Goal: Contribute content: Contribute content

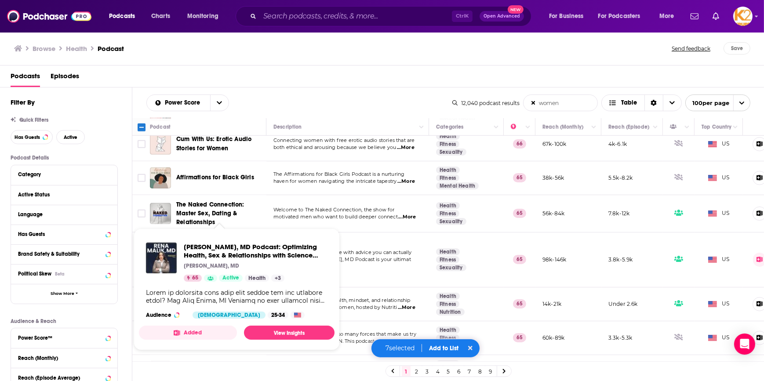
scroll to position [1198, 0]
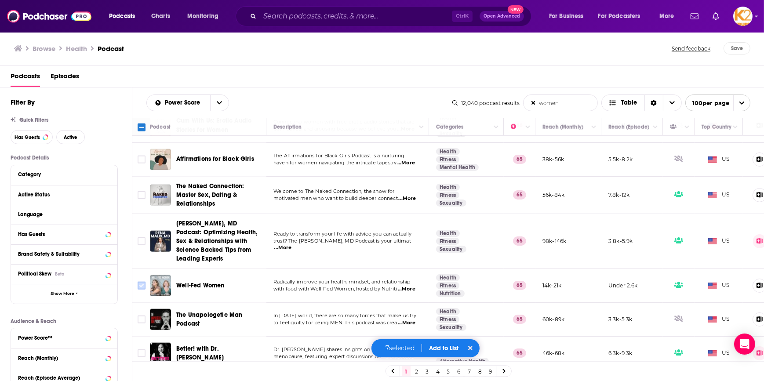
click at [142, 282] on input "Toggle select row" at bounding box center [142, 286] width 8 height 8
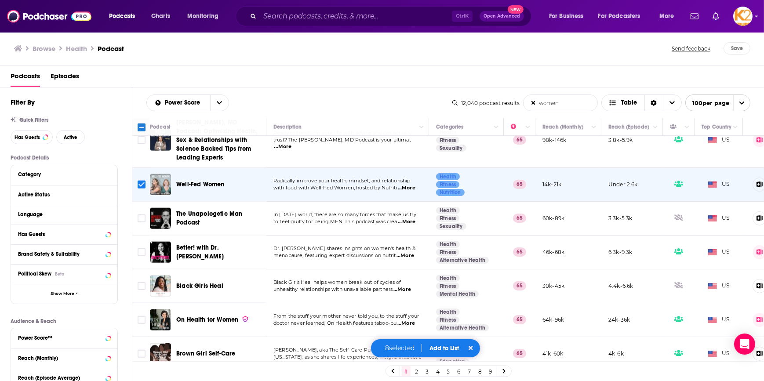
scroll to position [1318, 0]
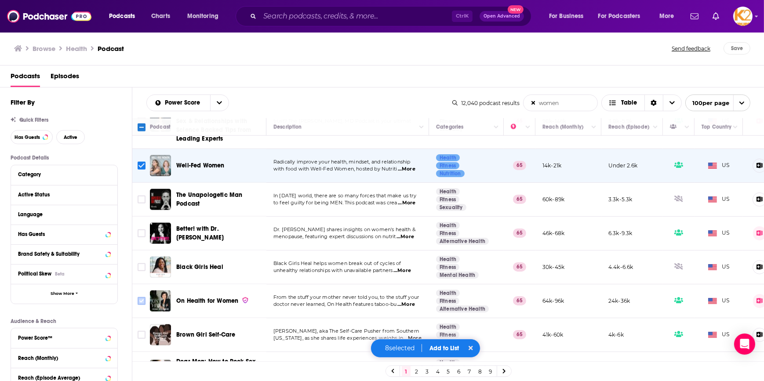
click at [138, 297] on input "Toggle select row" at bounding box center [142, 301] width 8 height 8
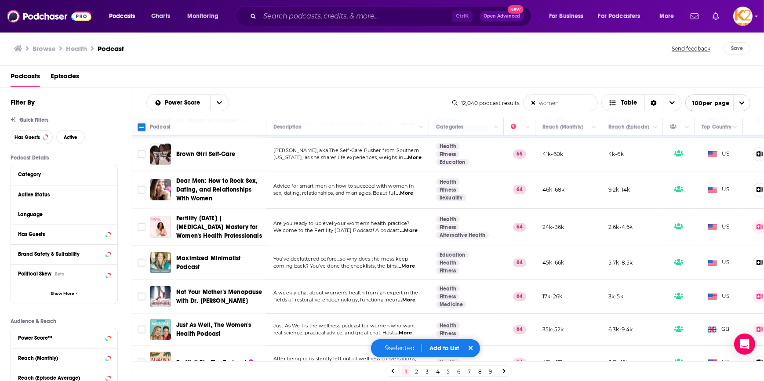
scroll to position [1518, 0]
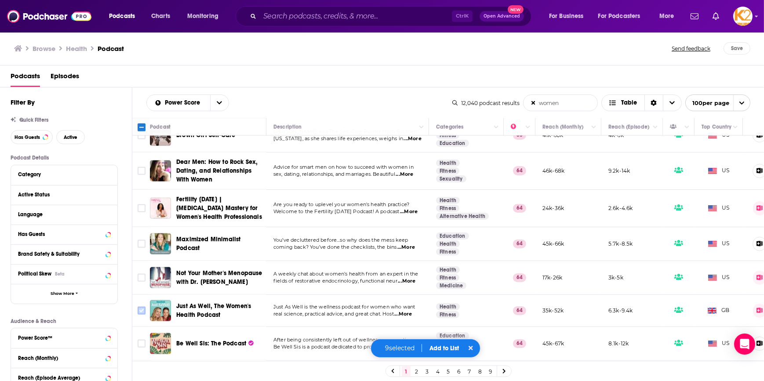
click at [144, 307] on input "Toggle select row" at bounding box center [142, 311] width 8 height 8
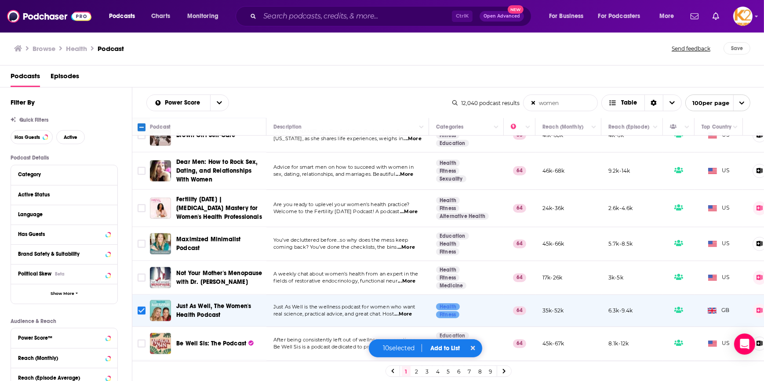
scroll to position [1598, 0]
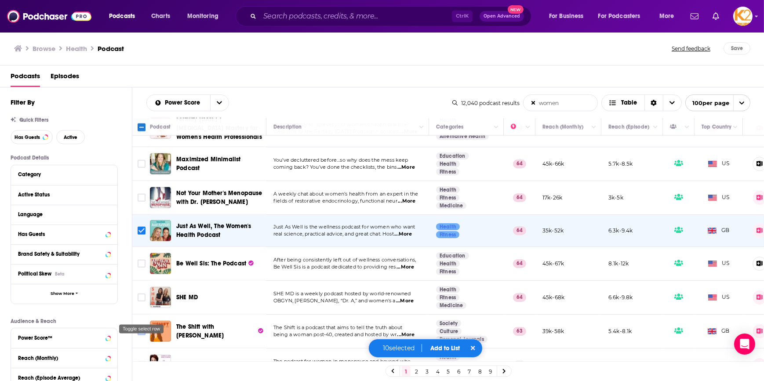
click at [142, 319] on div "Toggle select row" at bounding box center [141, 327] width 46 height 16
click at [141, 327] on input "Toggle select row" at bounding box center [142, 331] width 8 height 8
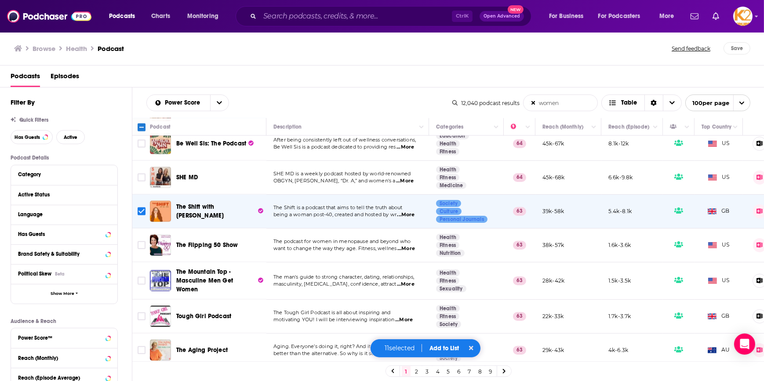
scroll to position [1758, 0]
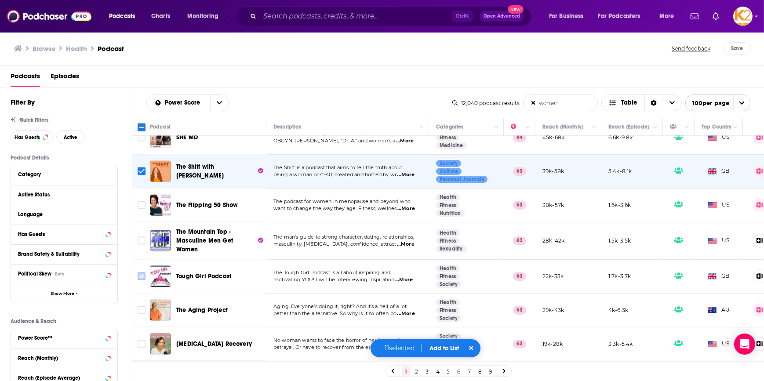
click at [143, 272] on input "Toggle select row" at bounding box center [142, 276] width 8 height 8
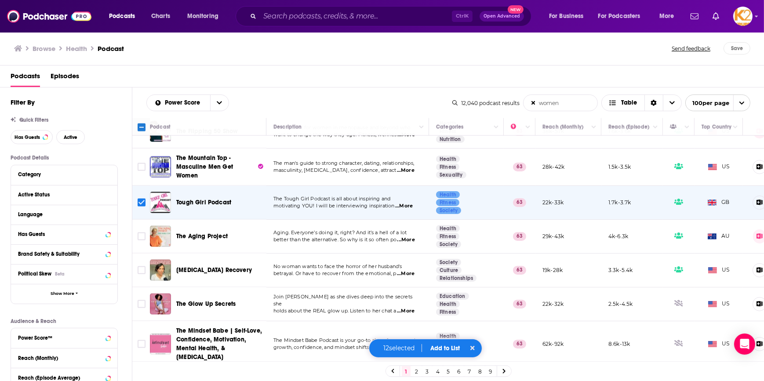
scroll to position [1838, 0]
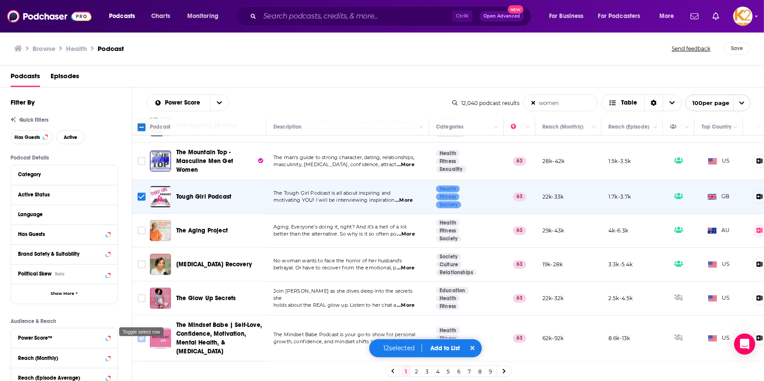
click at [140, 334] on input "Toggle select row" at bounding box center [142, 338] width 8 height 8
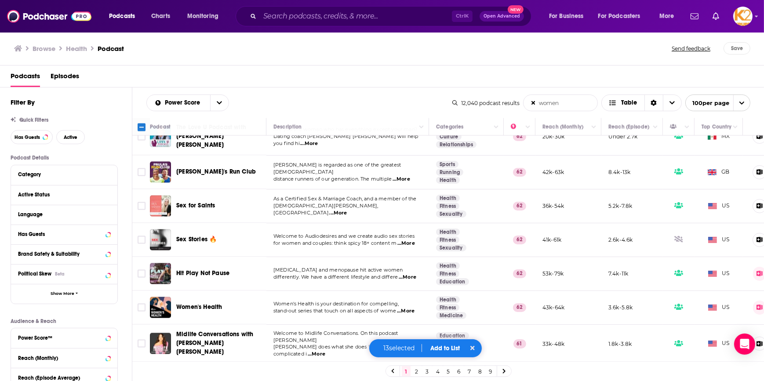
scroll to position [2157, 0]
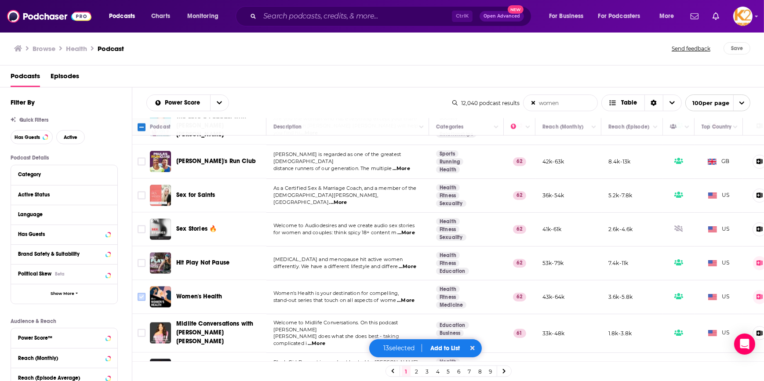
click at [142, 293] on input "Toggle select row" at bounding box center [142, 297] width 8 height 8
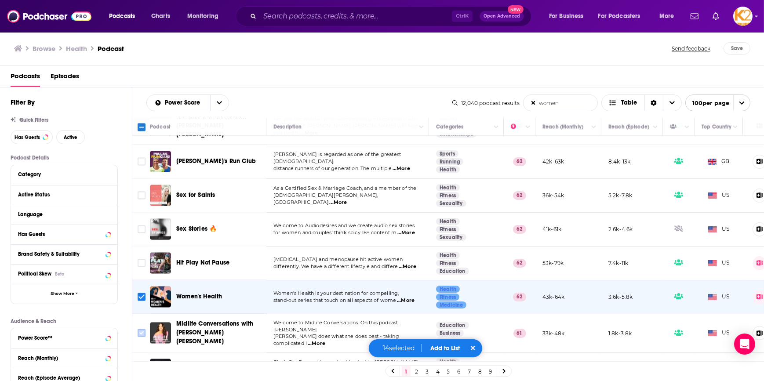
click at [141, 329] on input "Toggle select row" at bounding box center [142, 333] width 8 height 8
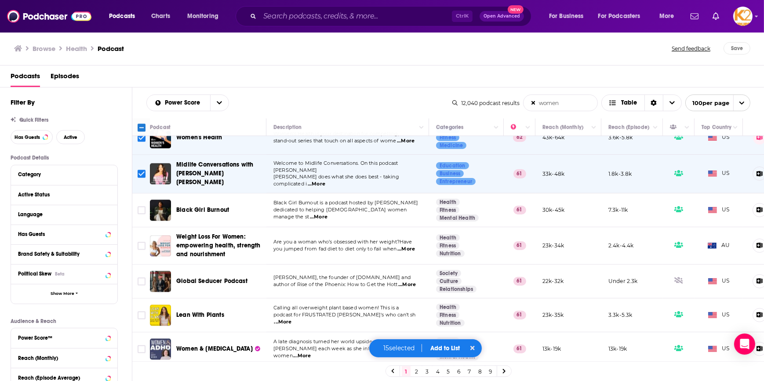
scroll to position [2357, 0]
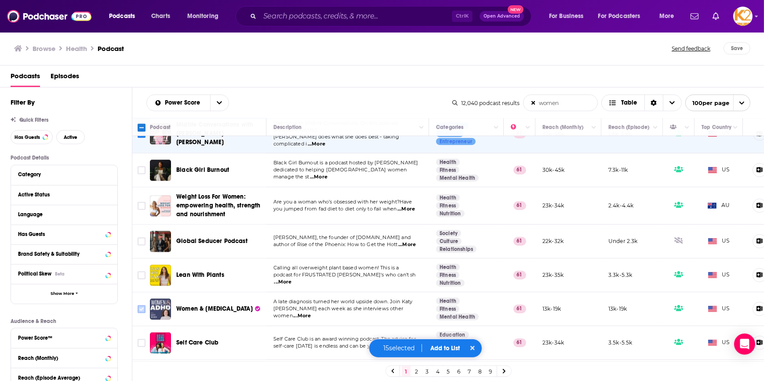
click at [142, 305] on input "Toggle select row" at bounding box center [142, 309] width 8 height 8
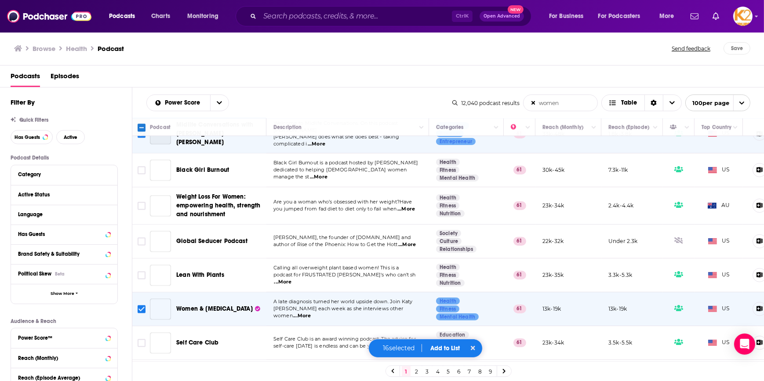
scroll to position [2397, 0]
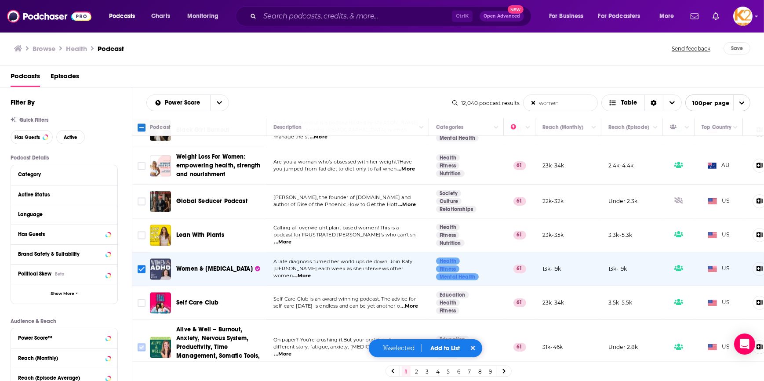
click at [138, 343] on input "Toggle select row" at bounding box center [142, 347] width 8 height 8
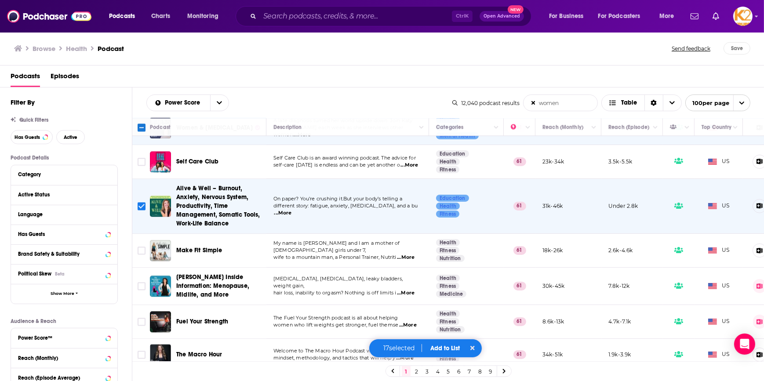
scroll to position [2557, 0]
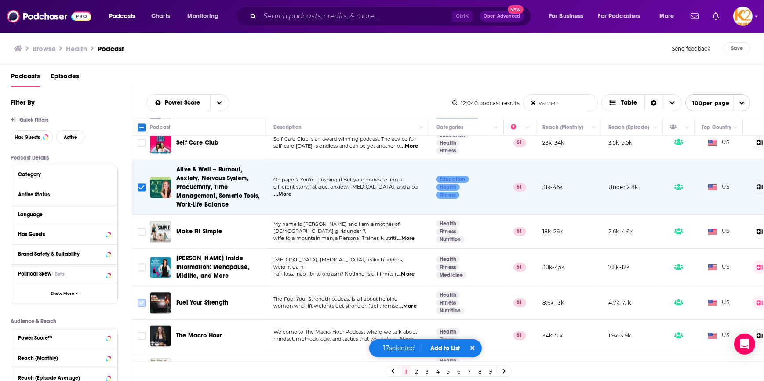
click at [141, 299] on input "Toggle select row" at bounding box center [142, 303] width 8 height 8
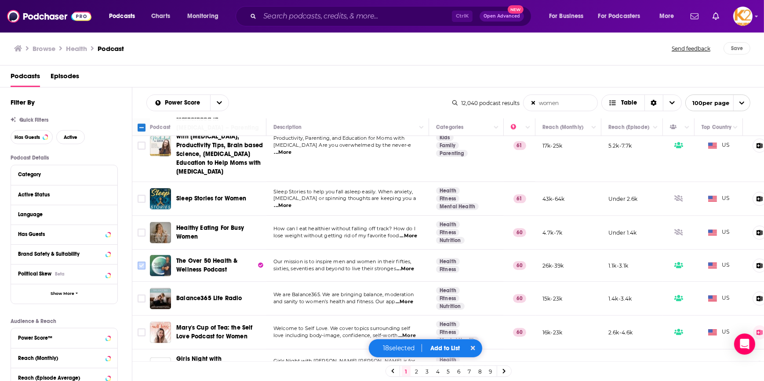
scroll to position [2836, 0]
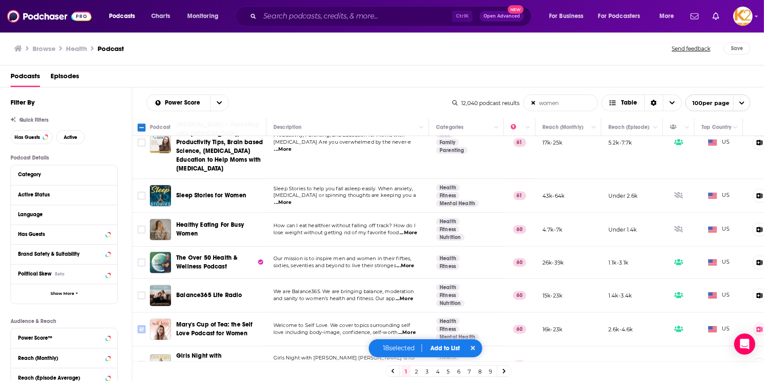
click at [142, 325] on input "Toggle select row" at bounding box center [142, 329] width 8 height 8
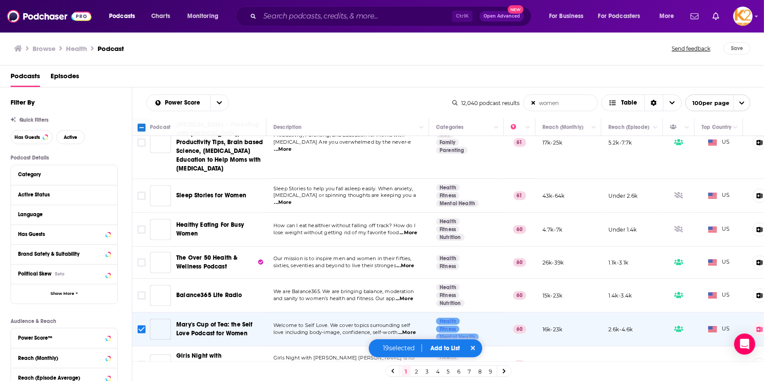
scroll to position [2876, 0]
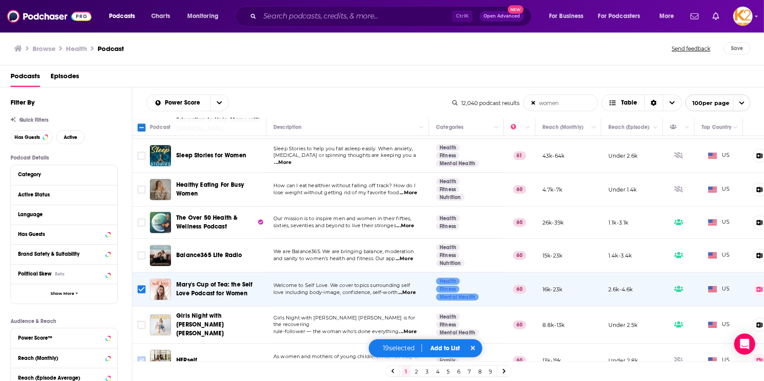
click at [142, 356] on input "Toggle select row" at bounding box center [142, 360] width 8 height 8
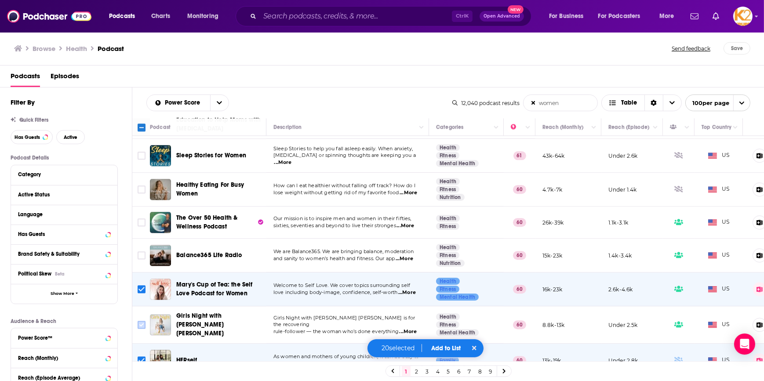
click at [142, 321] on input "Toggle select row" at bounding box center [142, 325] width 8 height 8
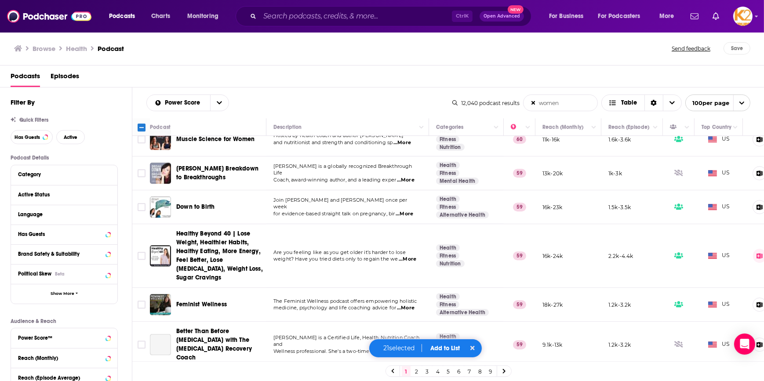
scroll to position [3196, 0]
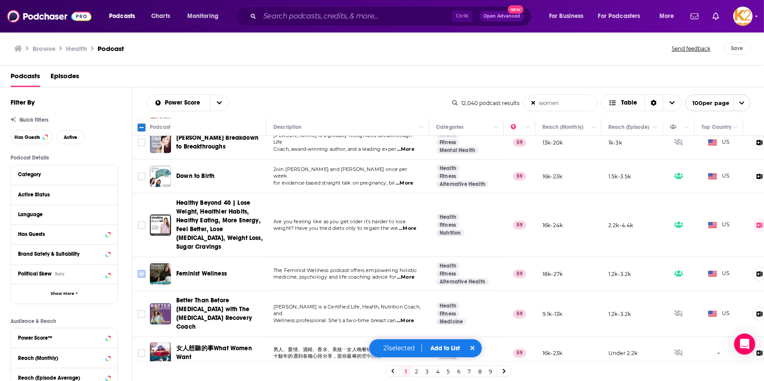
click at [139, 270] on input "Toggle select row" at bounding box center [142, 274] width 8 height 8
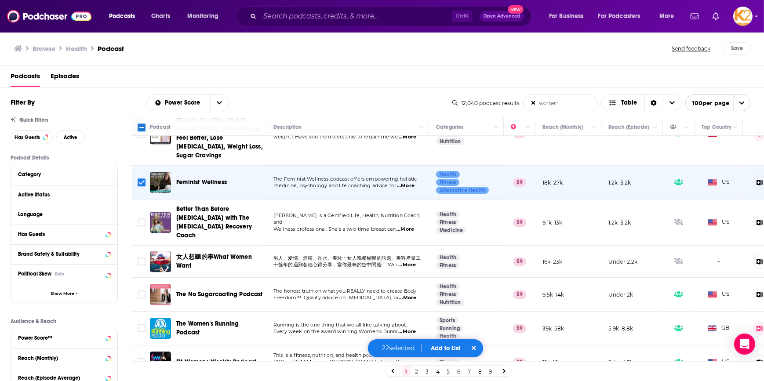
scroll to position [3290, 0]
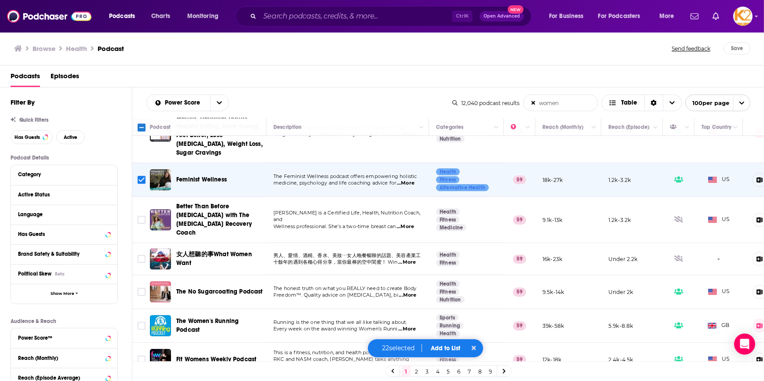
click at [434, 347] on button "Add to List" at bounding box center [446, 348] width 44 height 7
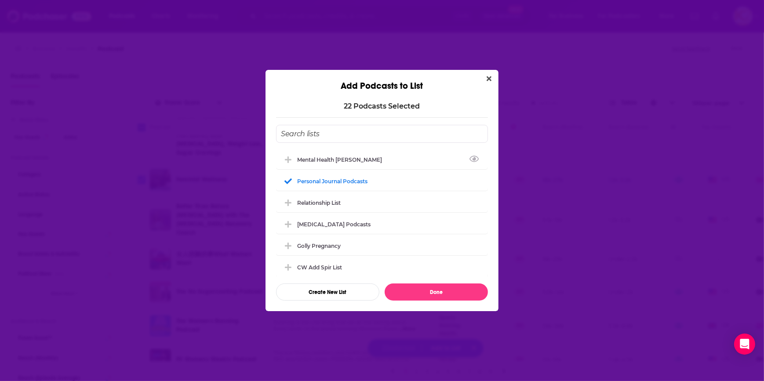
click at [360, 130] on input "Add Podcast To List" at bounding box center [382, 134] width 212 height 18
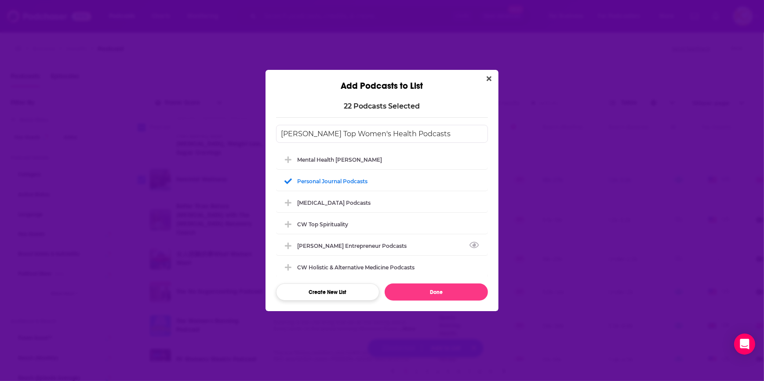
type input "[PERSON_NAME] Top Women's Health Podcasts"
click at [347, 299] on button "Create New List" at bounding box center [327, 291] width 103 height 17
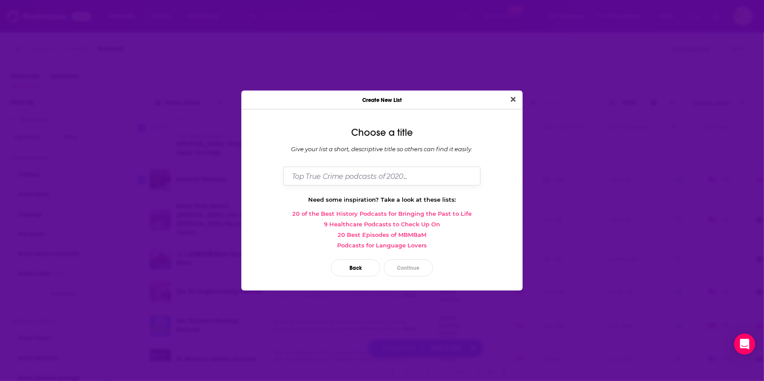
click at [367, 176] on input "Dialog" at bounding box center [381, 176] width 197 height 19
type input "Top Women's Health CW"
click at [408, 269] on button "Continue" at bounding box center [408, 267] width 49 height 17
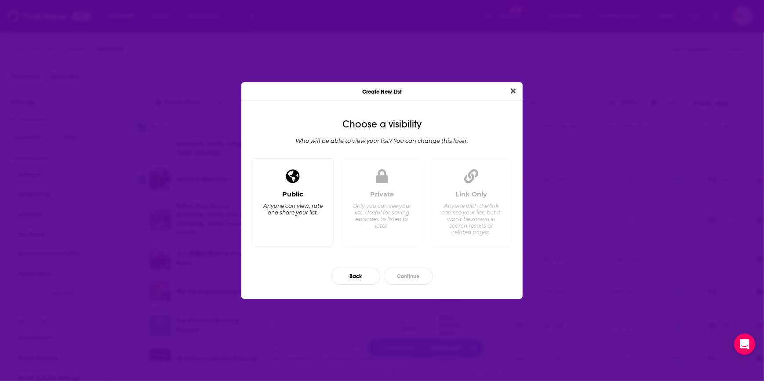
click at [277, 207] on div "Anyone can view, rate and share your list." at bounding box center [293, 209] width 60 height 13
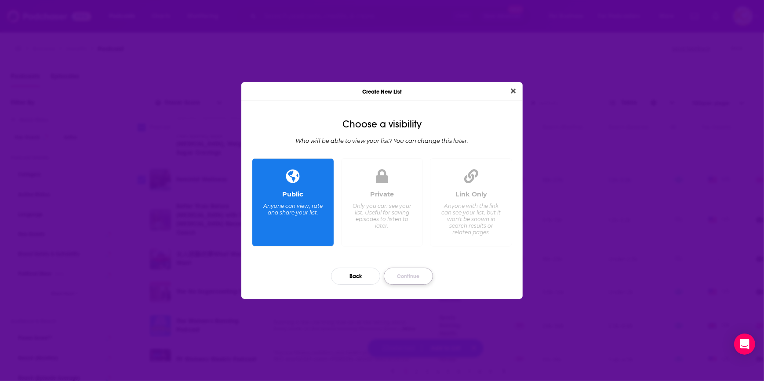
click at [399, 276] on button "Continue" at bounding box center [408, 276] width 49 height 17
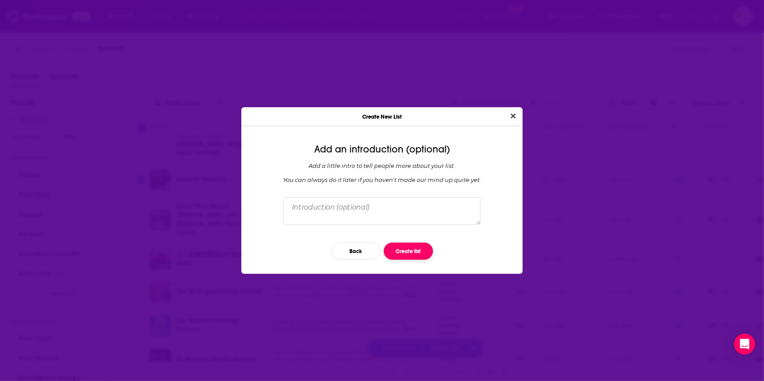
click at [404, 250] on button "Create list" at bounding box center [408, 251] width 49 height 17
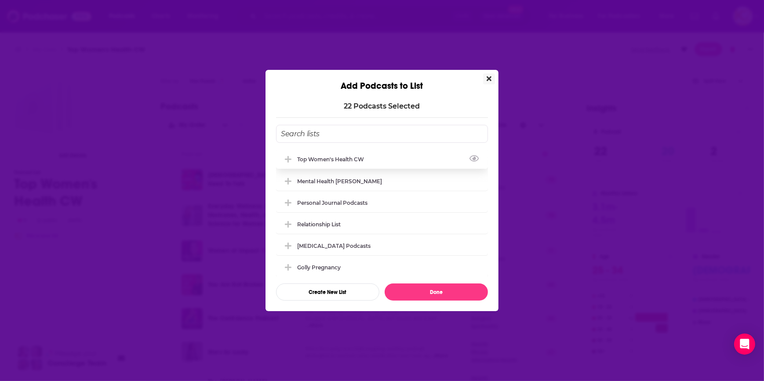
click at [369, 162] on div "Top Women's Health CW" at bounding box center [333, 159] width 72 height 7
click at [364, 163] on div "Top Women's Health CW" at bounding box center [382, 158] width 212 height 19
click at [293, 159] on button "Add Podcast To List" at bounding box center [289, 159] width 16 height 9
click at [286, 160] on icon "Add Podcast To List" at bounding box center [288, 160] width 7 height 8
click at [434, 293] on button "Done" at bounding box center [436, 291] width 103 height 17
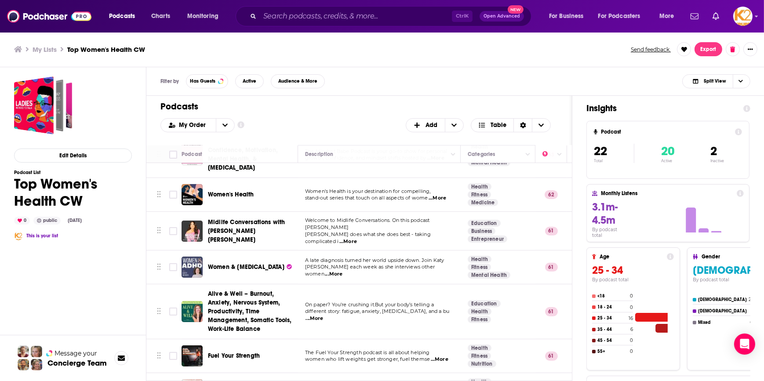
scroll to position [566, 0]
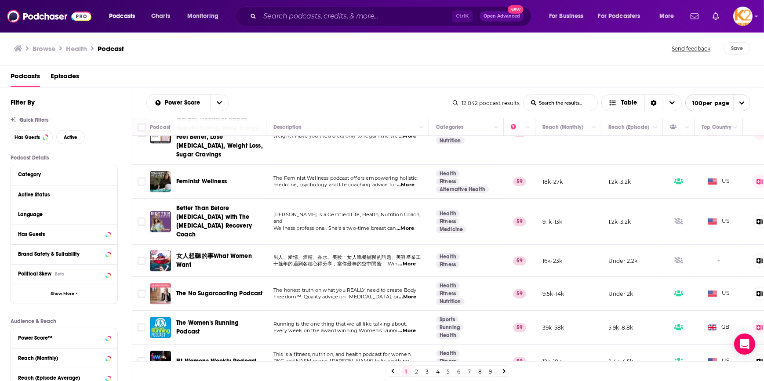
scroll to position [3290, 0]
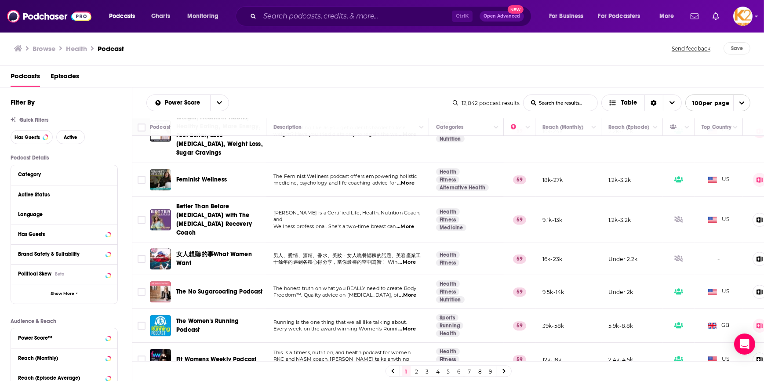
click at [418, 372] on link "2" at bounding box center [416, 371] width 9 height 11
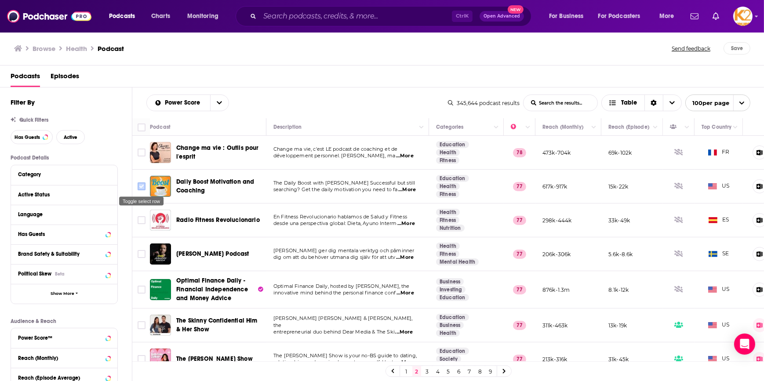
click at [138, 185] on input "Toggle select row" at bounding box center [142, 186] width 8 height 8
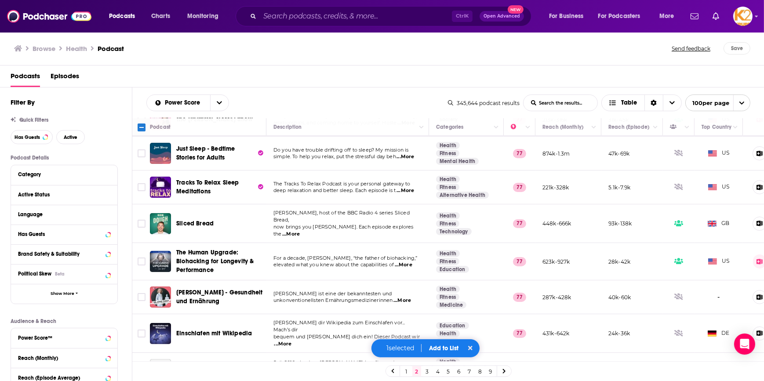
scroll to position [280, 0]
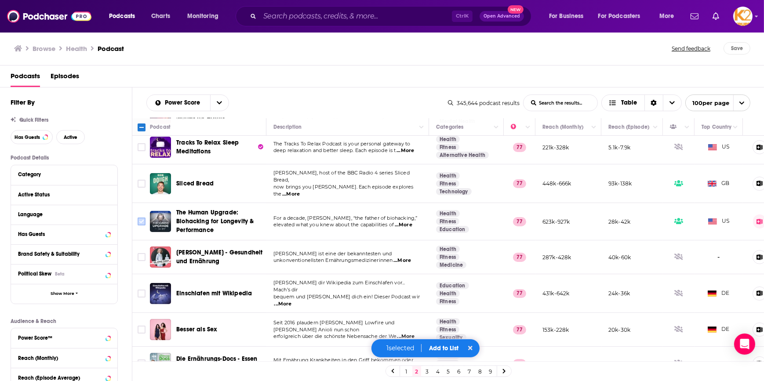
click at [144, 218] on input "Toggle select row" at bounding box center [142, 222] width 8 height 8
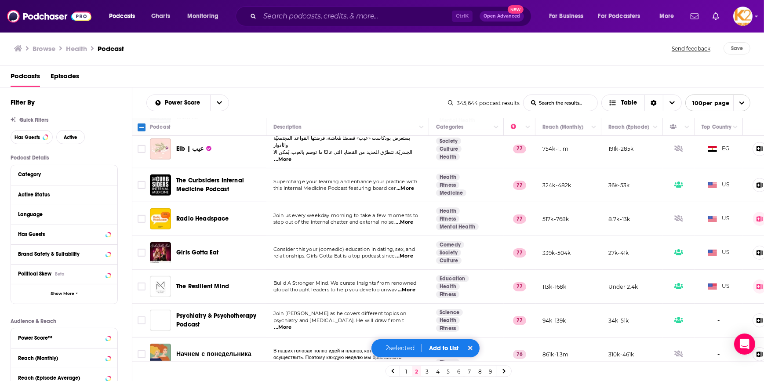
scroll to position [599, 0]
click at [142, 282] on input "Toggle select row" at bounding box center [142, 286] width 8 height 8
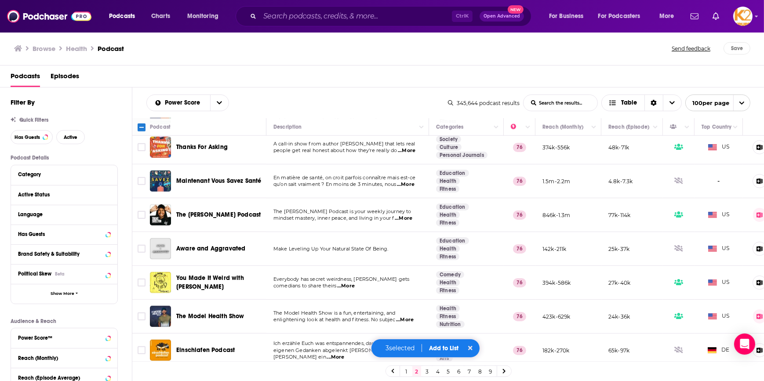
scroll to position [879, 0]
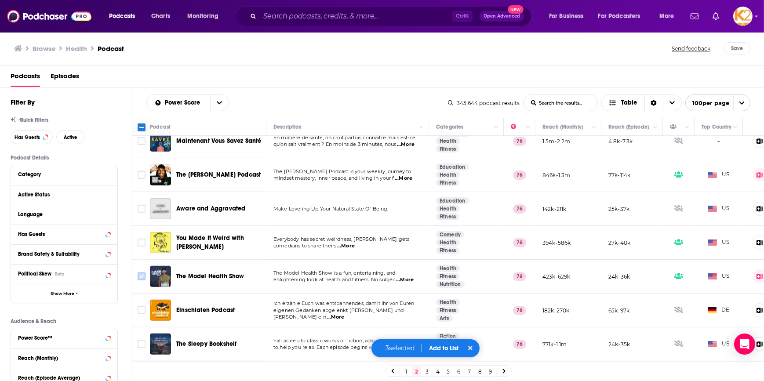
click at [144, 272] on input "Toggle select row" at bounding box center [142, 276] width 8 height 8
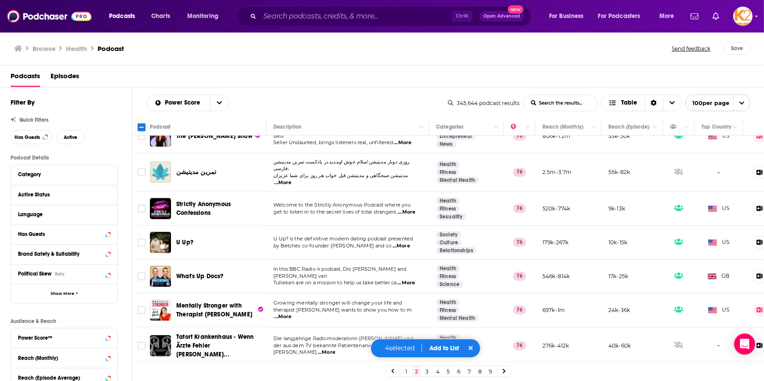
scroll to position [1478, 0]
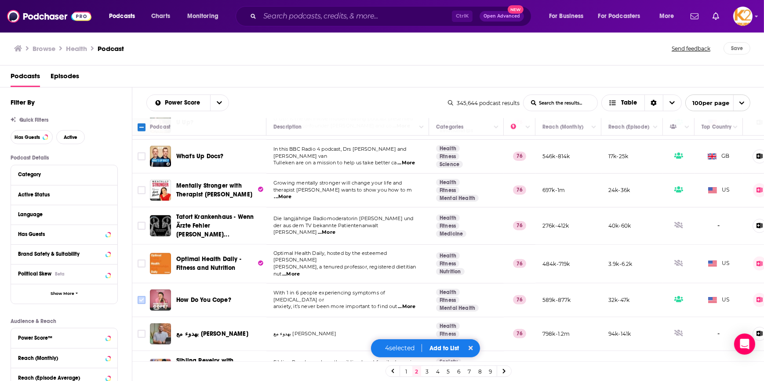
click at [139, 296] on input "Toggle select row" at bounding box center [142, 300] width 8 height 8
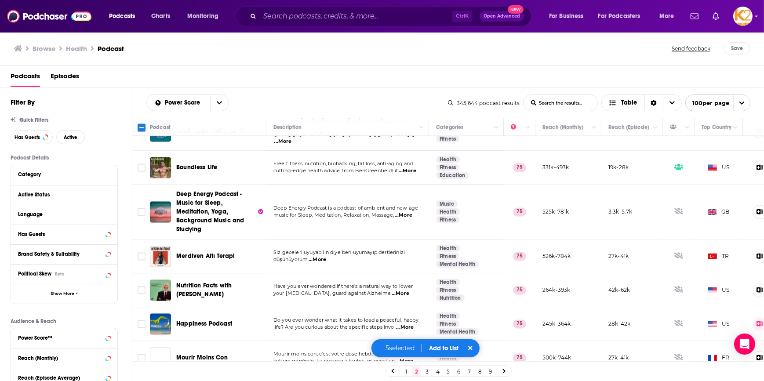
scroll to position [2237, 0]
click at [144, 320] on input "Toggle select row" at bounding box center [142, 324] width 8 height 8
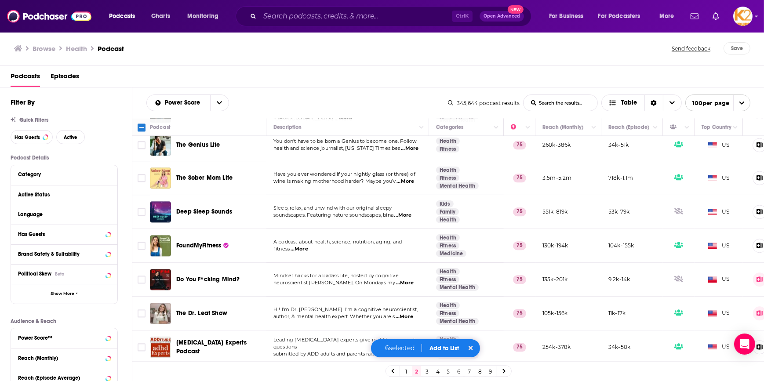
scroll to position [2637, 0]
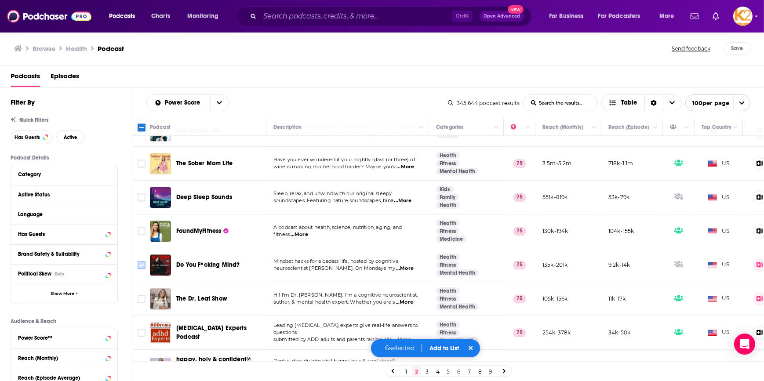
click at [141, 261] on input "Toggle select row" at bounding box center [142, 265] width 8 height 8
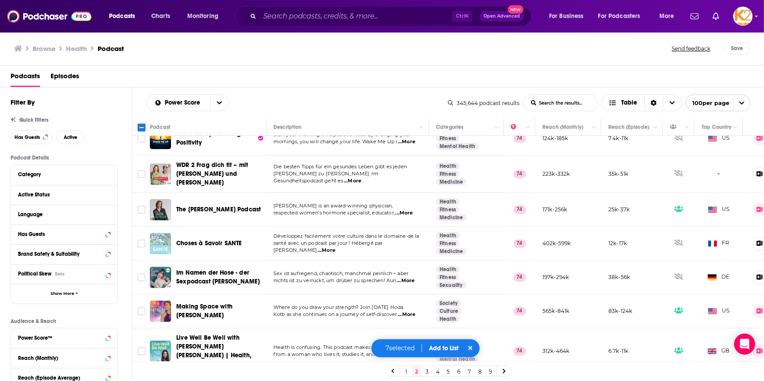
scroll to position [3188, 0]
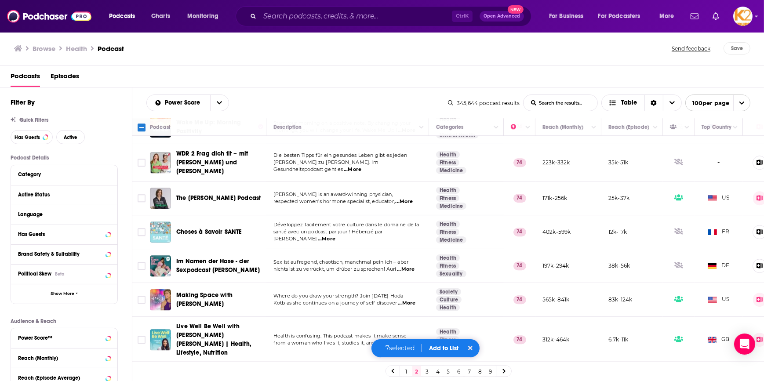
drag, startPoint x: 142, startPoint y: 269, endPoint x: 439, endPoint y: 343, distance: 305.7
click at [142, 336] on input "Toggle select row" at bounding box center [142, 340] width 8 height 8
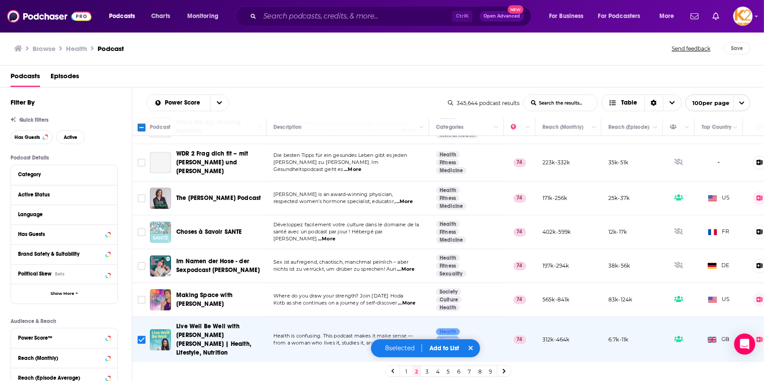
click at [439, 348] on button "Add to List" at bounding box center [444, 348] width 44 height 7
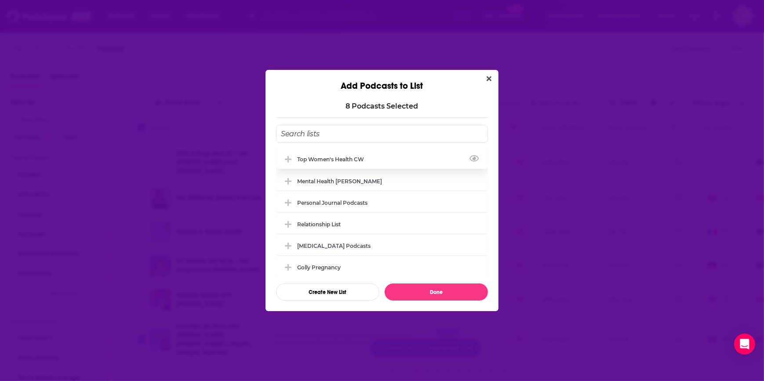
click at [302, 162] on div "Top Women's Health CW" at bounding box center [333, 159] width 72 height 7
click at [443, 293] on button "Done" at bounding box center [436, 291] width 103 height 17
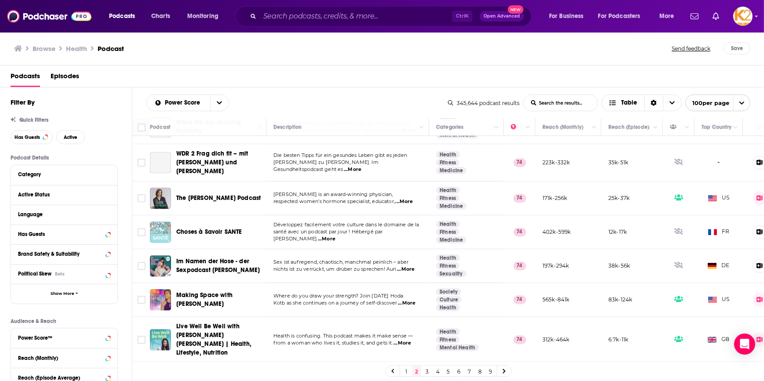
click at [425, 374] on link "3" at bounding box center [427, 371] width 9 height 11
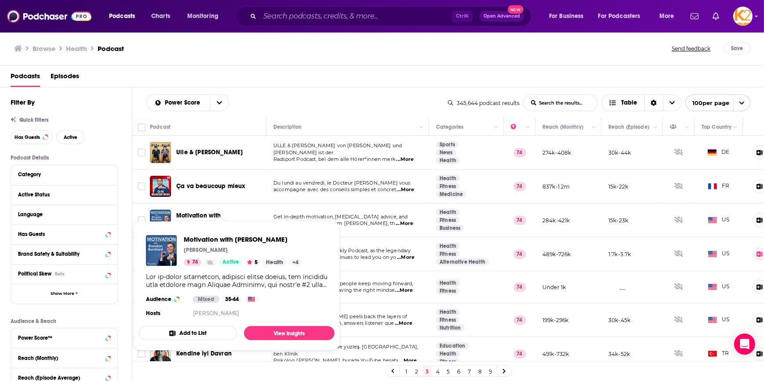
click at [139, 218] on span "Motivation with [PERSON_NAME] [PERSON_NAME] 74 Active 5 Health + 4 Audience Mix…" at bounding box center [237, 286] width 206 height 140
click at [139, 219] on span "Motivation with [PERSON_NAME] [PERSON_NAME] 74 Active 5 Health + 4 Audience Mix…" at bounding box center [237, 286] width 206 height 140
click at [324, 210] on td "Get in-depth motivation, [MEDICAL_DATA] advice, and powerful life coaching from…" at bounding box center [347, 220] width 163 height 34
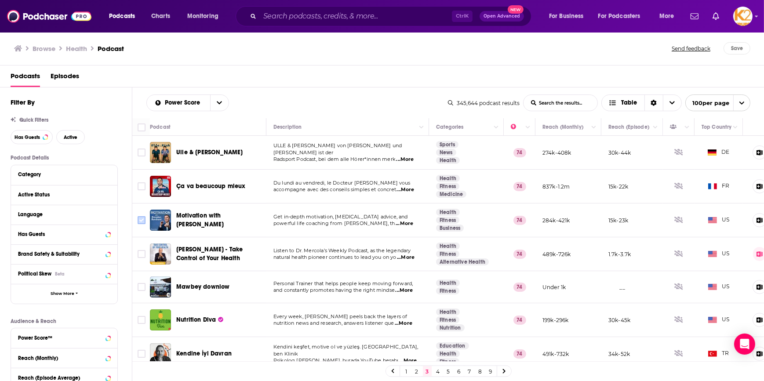
click at [142, 222] on input "Toggle select row" at bounding box center [142, 220] width 8 height 8
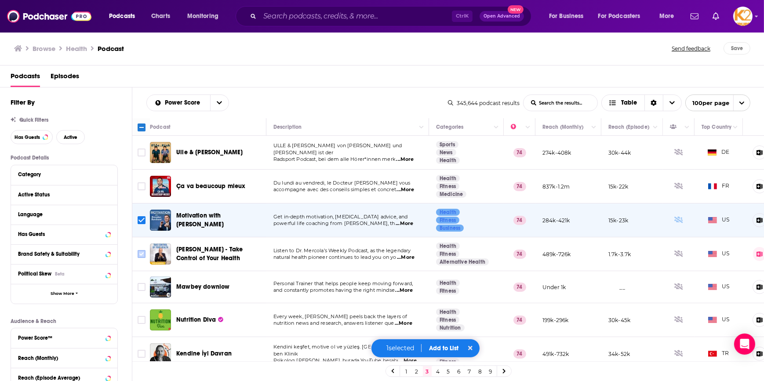
click at [139, 257] on input "Toggle select row" at bounding box center [142, 254] width 8 height 8
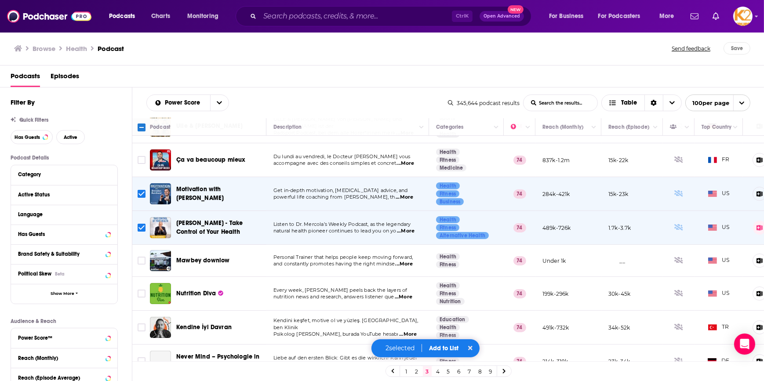
scroll to position [40, 0]
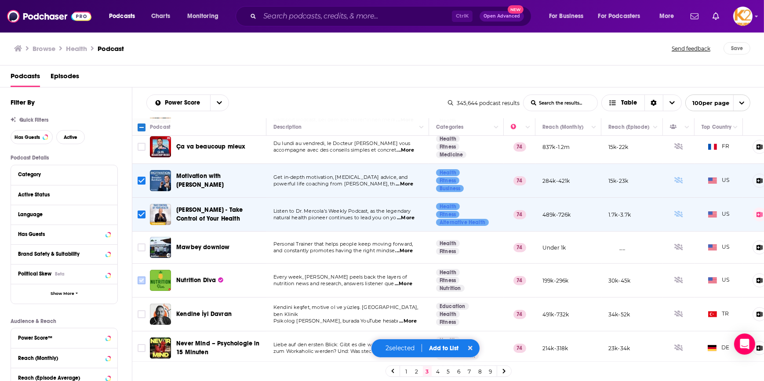
click at [144, 281] on input "Toggle select row" at bounding box center [142, 280] width 8 height 8
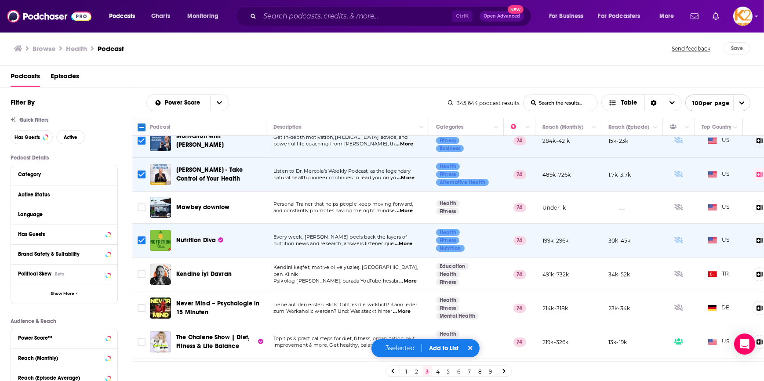
scroll to position [160, 0]
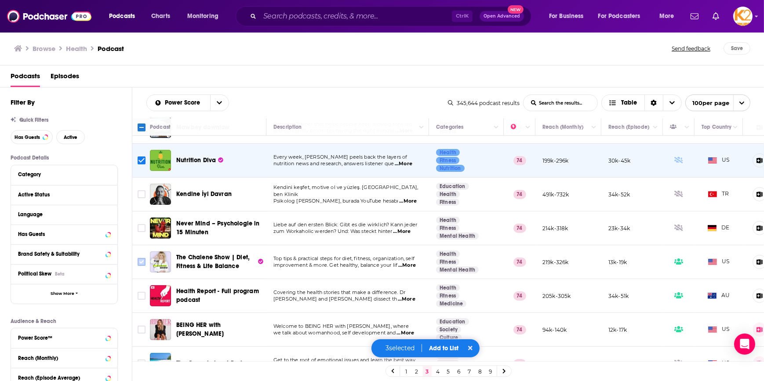
click at [140, 261] on input "Toggle select row" at bounding box center [142, 262] width 8 height 8
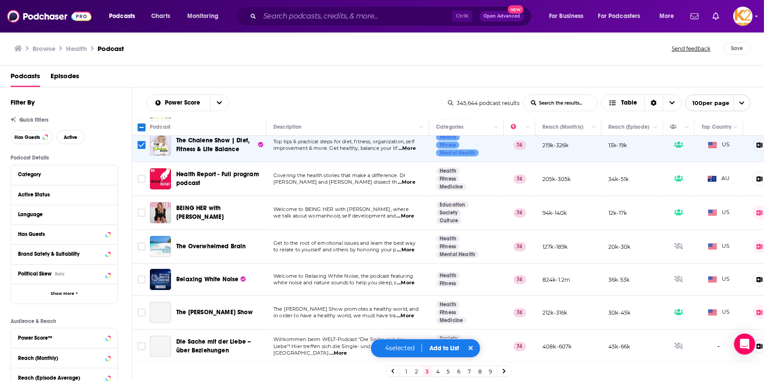
scroll to position [280, 0]
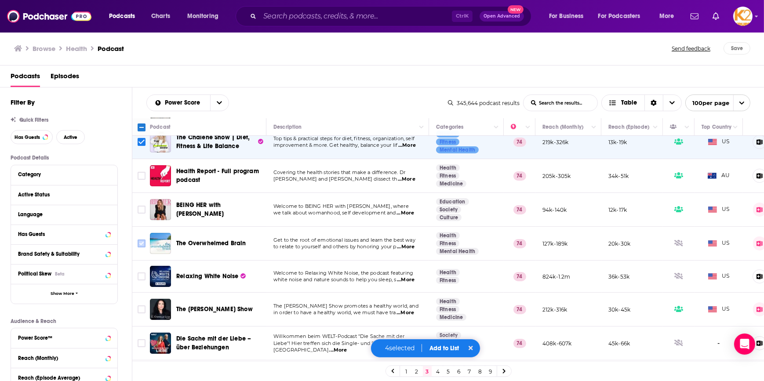
click at [142, 243] on input "Toggle select row" at bounding box center [142, 244] width 8 height 8
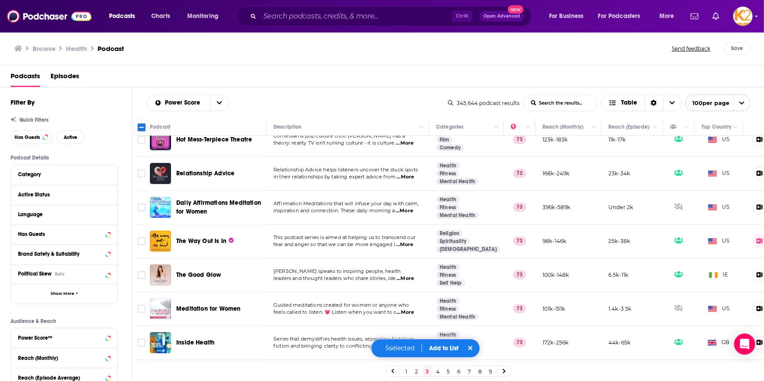
scroll to position [1039, 0]
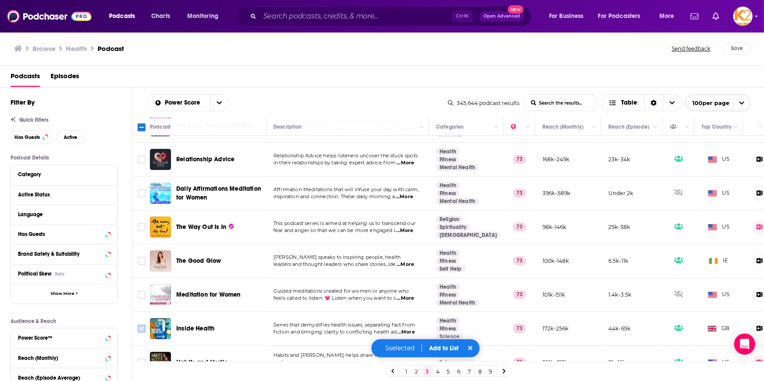
click at [141, 325] on input "Toggle select row" at bounding box center [142, 329] width 8 height 8
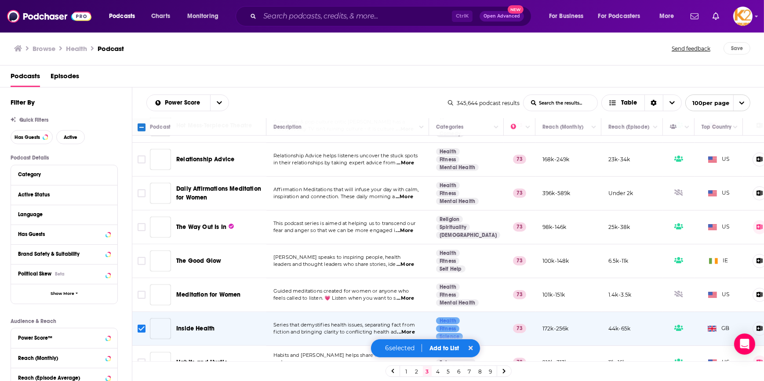
scroll to position [1119, 0]
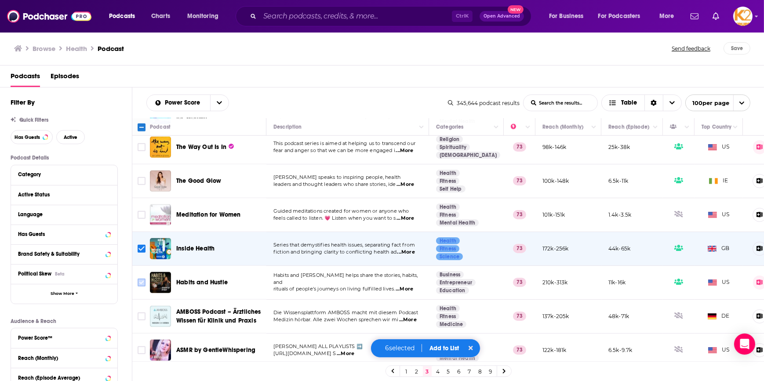
click at [141, 279] on input "Toggle select row" at bounding box center [142, 283] width 8 height 8
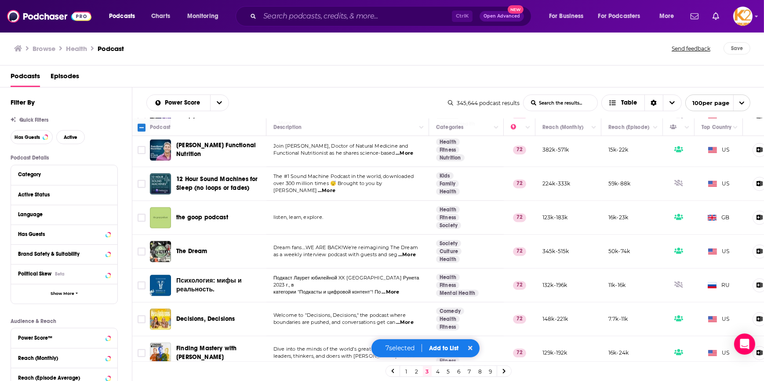
scroll to position [2437, 0]
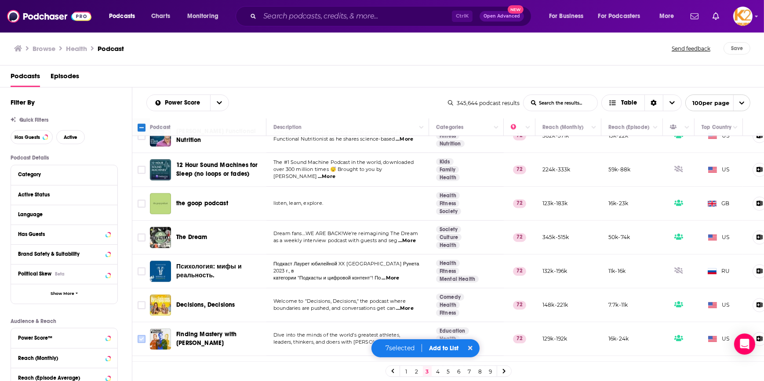
click at [139, 335] on input "Toggle select row" at bounding box center [142, 339] width 8 height 8
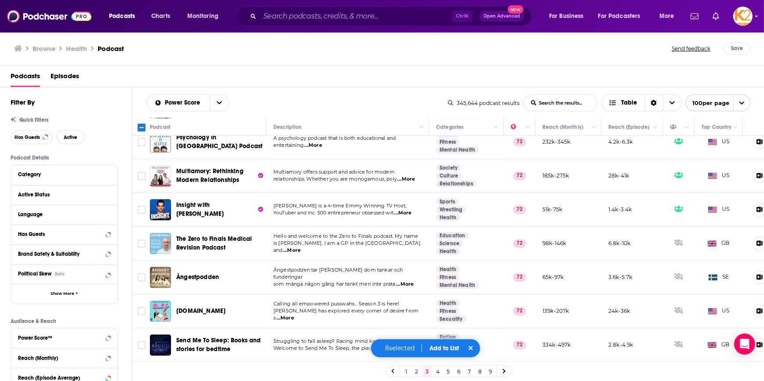
scroll to position [3156, 0]
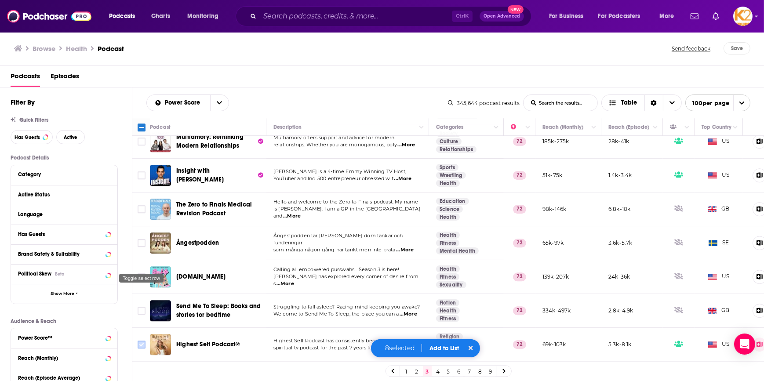
click at [143, 341] on input "Toggle select row" at bounding box center [142, 345] width 8 height 8
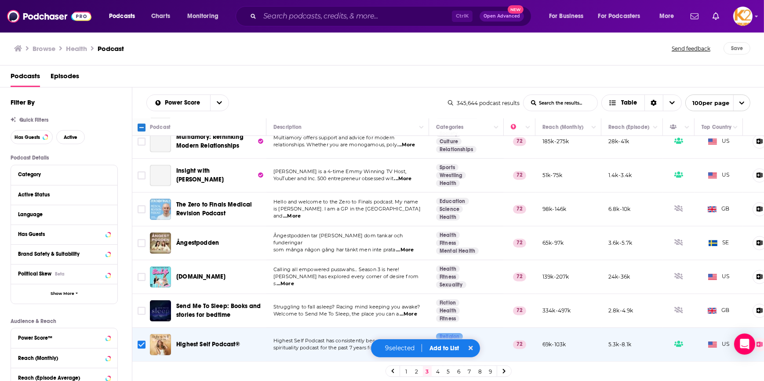
scroll to position [3181, 0]
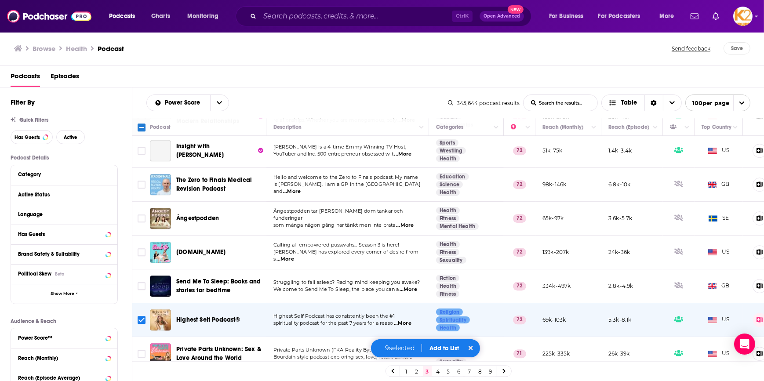
click at [442, 347] on button "Add to List" at bounding box center [445, 348] width 44 height 7
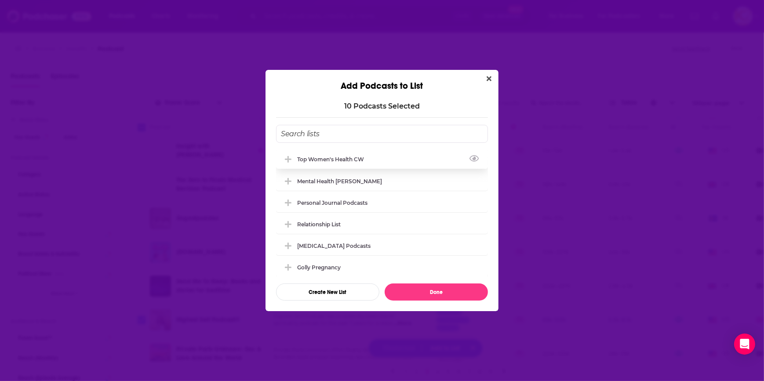
click at [367, 155] on div "Top Women's Health CW" at bounding box center [382, 158] width 212 height 19
click at [423, 292] on button "Done" at bounding box center [436, 291] width 103 height 17
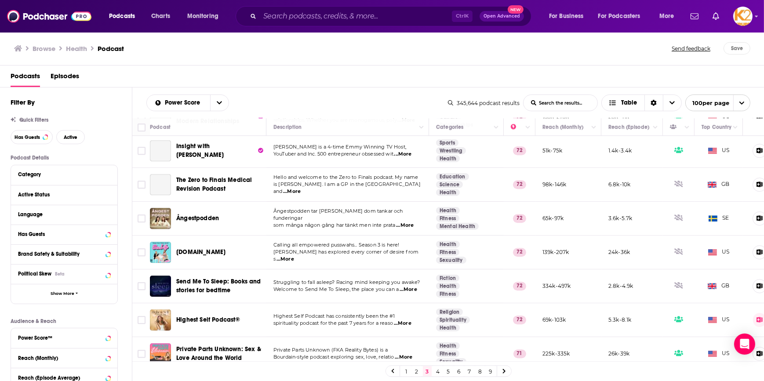
click at [436, 373] on link "4" at bounding box center [437, 371] width 9 height 11
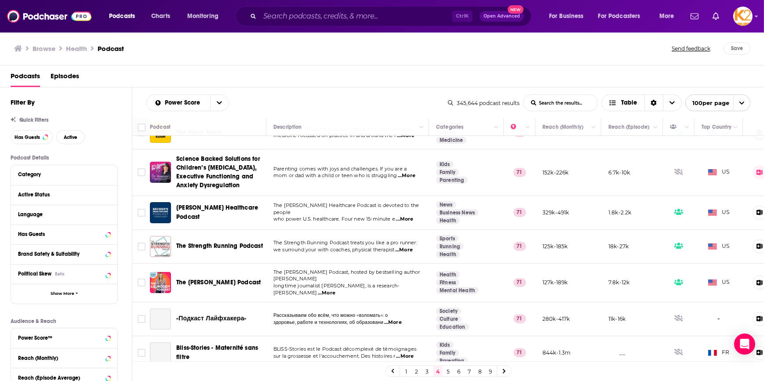
scroll to position [160, 0]
click at [335, 289] on span "...More" at bounding box center [327, 292] width 18 height 7
click at [143, 280] on input "Toggle select row" at bounding box center [142, 282] width 8 height 8
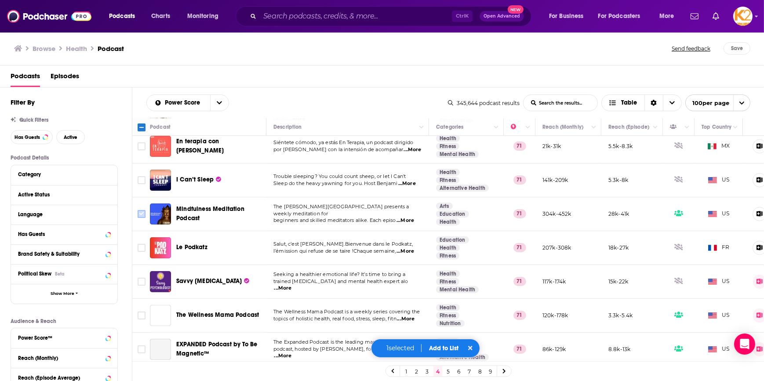
scroll to position [439, 0]
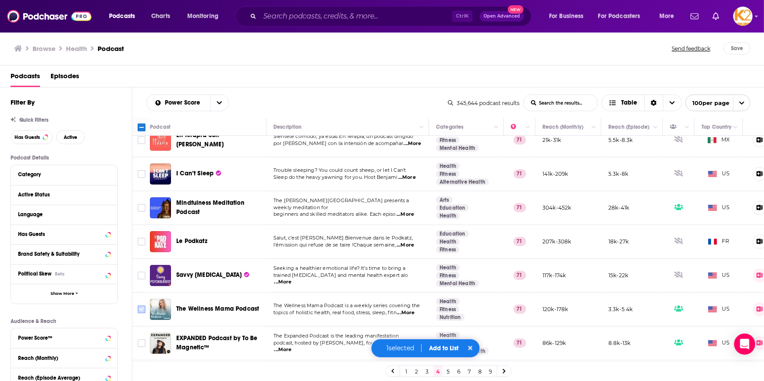
click at [141, 305] on input "Toggle select row" at bounding box center [142, 309] width 8 height 8
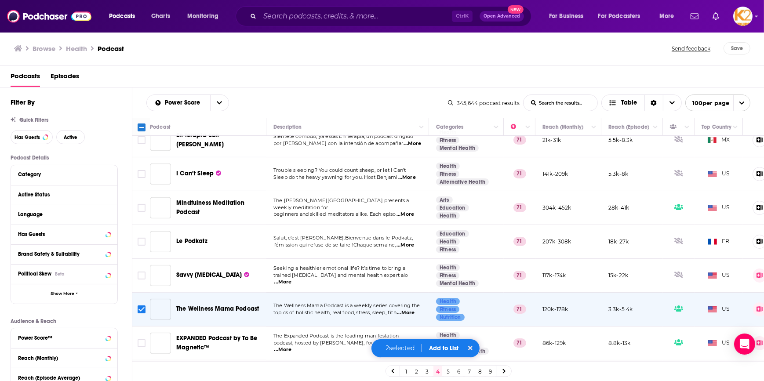
scroll to position [519, 0]
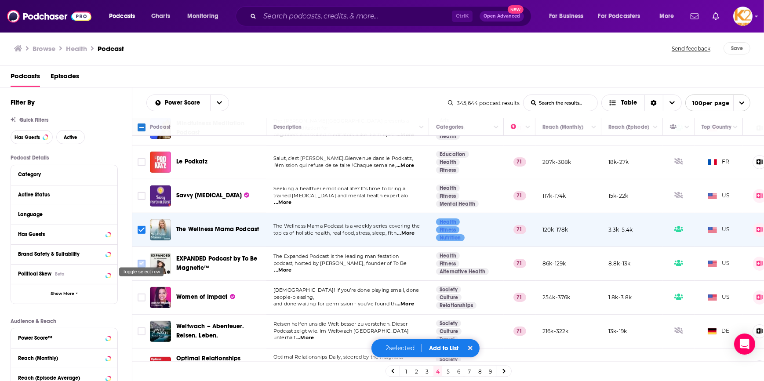
click at [143, 260] on input "Toggle select row" at bounding box center [142, 264] width 8 height 8
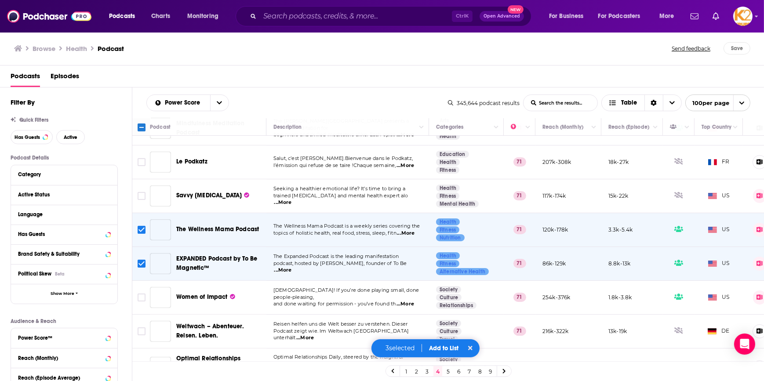
scroll to position [599, 0]
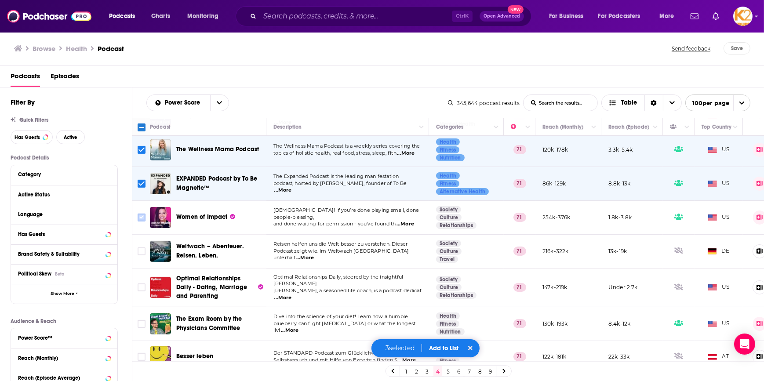
click at [138, 214] on input "Toggle select row" at bounding box center [142, 218] width 8 height 8
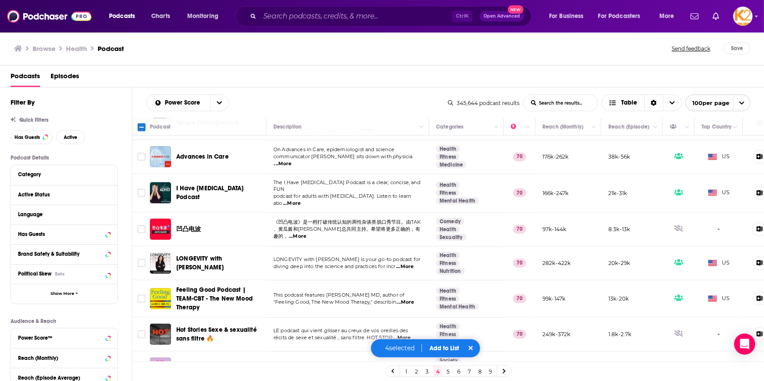
scroll to position [1918, 0]
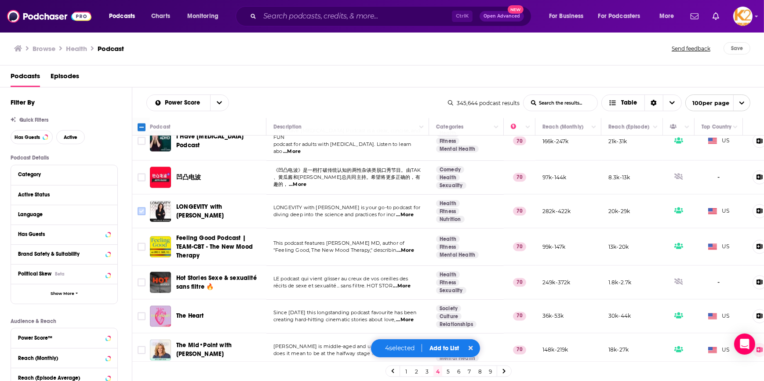
click at [142, 207] on input "Toggle select row" at bounding box center [142, 211] width 8 height 8
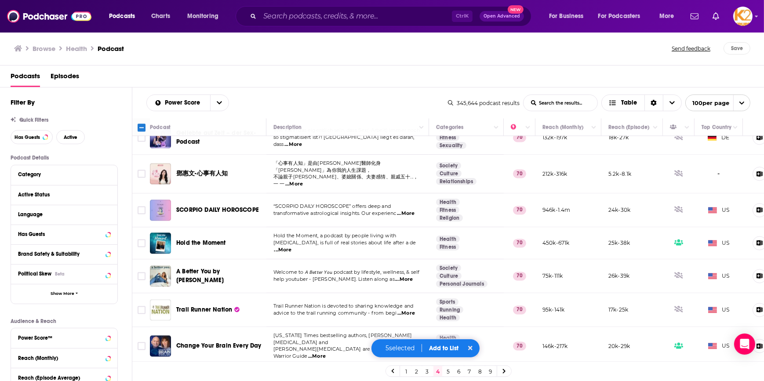
scroll to position [2357, 0]
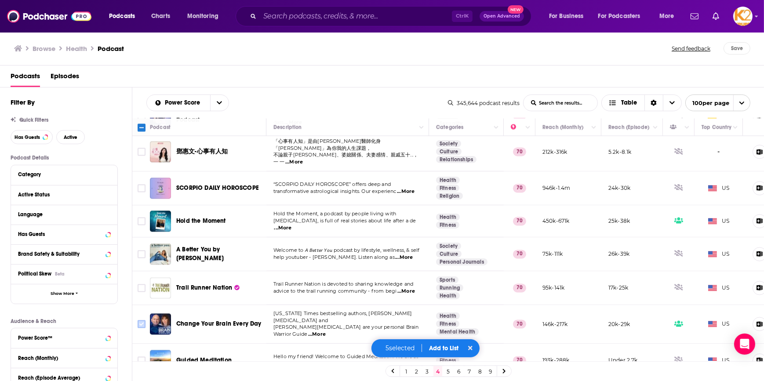
click at [142, 320] on input "Toggle select row" at bounding box center [142, 324] width 8 height 8
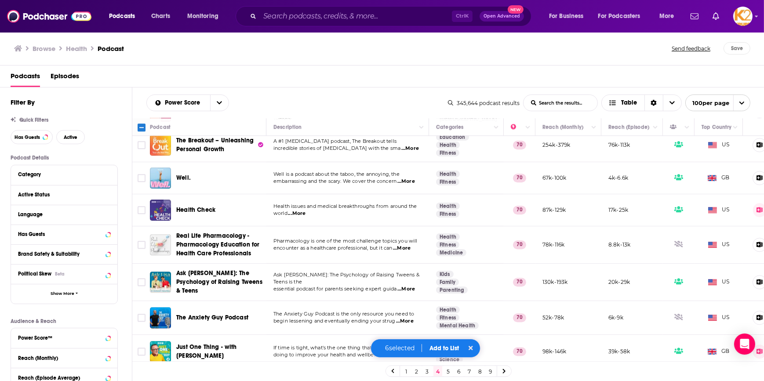
scroll to position [3116, 0]
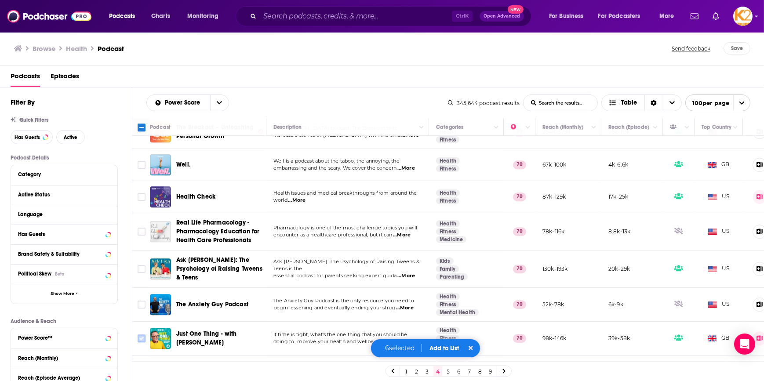
click at [140, 334] on input "Toggle select row" at bounding box center [142, 338] width 8 height 8
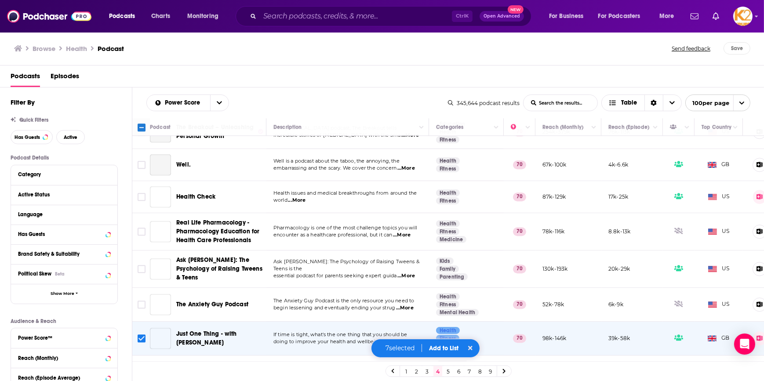
scroll to position [3186, 0]
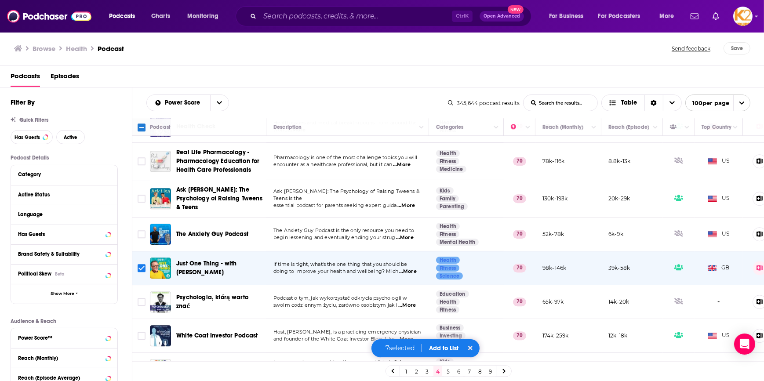
click at [439, 349] on button "Add to List" at bounding box center [444, 348] width 44 height 7
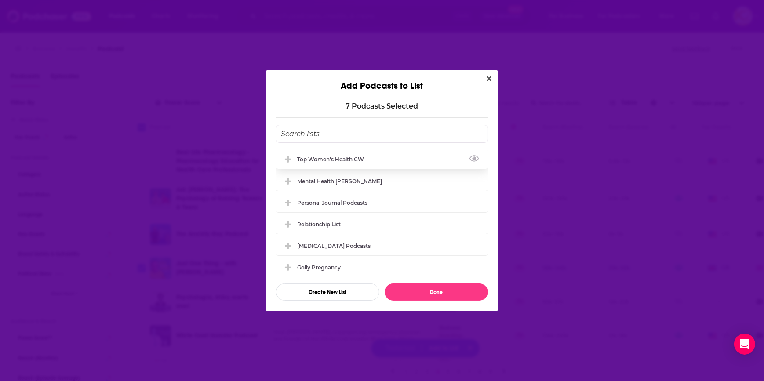
click at [367, 160] on div "Top Women's Health CW" at bounding box center [333, 159] width 72 height 7
click at [417, 292] on button "Done" at bounding box center [436, 291] width 103 height 17
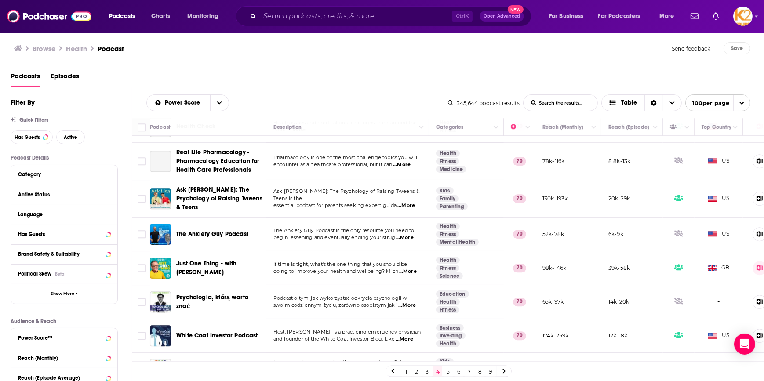
click at [448, 372] on link "5" at bounding box center [448, 371] width 9 height 11
